Goal: Transaction & Acquisition: Book appointment/travel/reservation

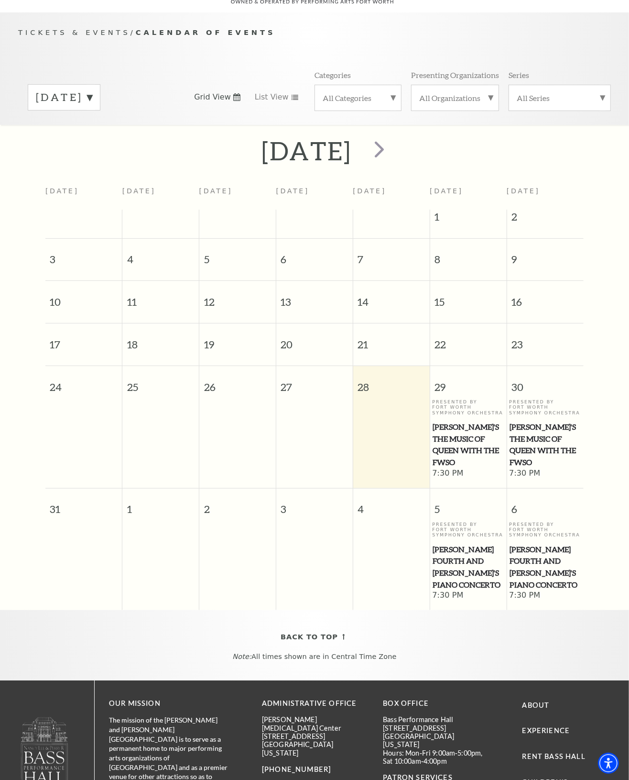
drag, startPoint x: 303, startPoint y: 142, endPoint x: 322, endPoint y: 142, distance: 19.1
click at [303, 142] on h2 "[DATE]" at bounding box center [307, 150] width 90 height 31
click at [393, 142] on span "next" at bounding box center [379, 148] width 27 height 27
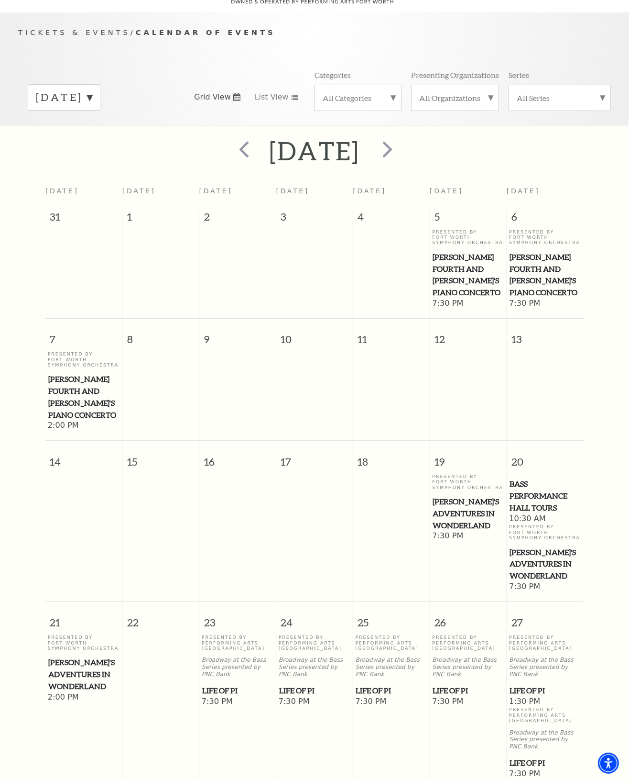
click at [221, 685] on span "Life of Pi" at bounding box center [237, 691] width 71 height 12
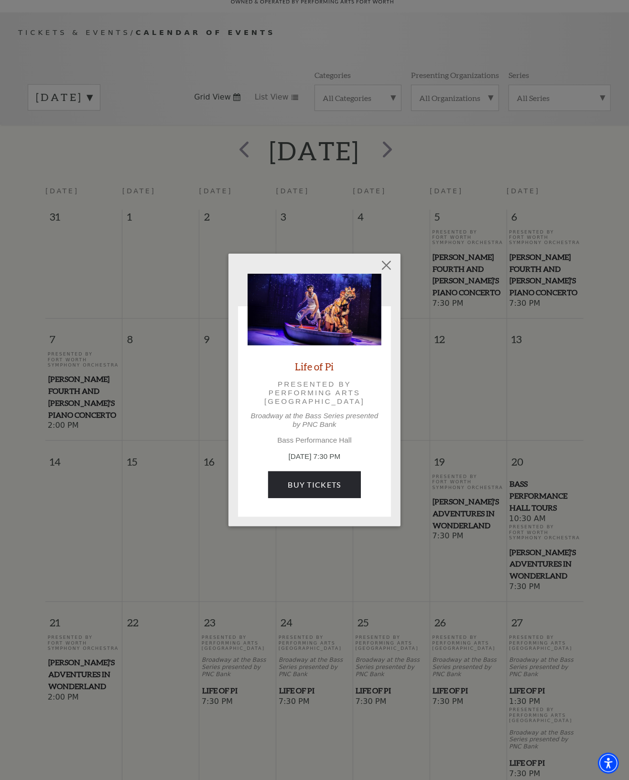
click at [323, 367] on link "Life of Pi" at bounding box center [315, 366] width 39 height 13
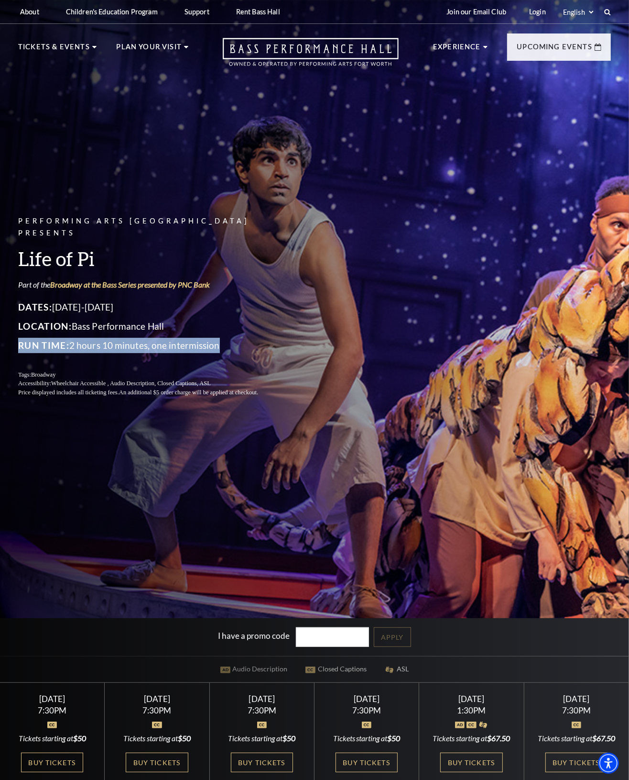
drag, startPoint x: 225, startPoint y: 340, endPoint x: 18, endPoint y: 336, distance: 207.1
click at [18, 338] on p "Run Time: 2 hours 10 minutes, one intermission" at bounding box center [149, 345] width 263 height 15
copy p "Run Time: 2 hours 10 minutes, one intermission"
